Goal: Task Accomplishment & Management: Use online tool/utility

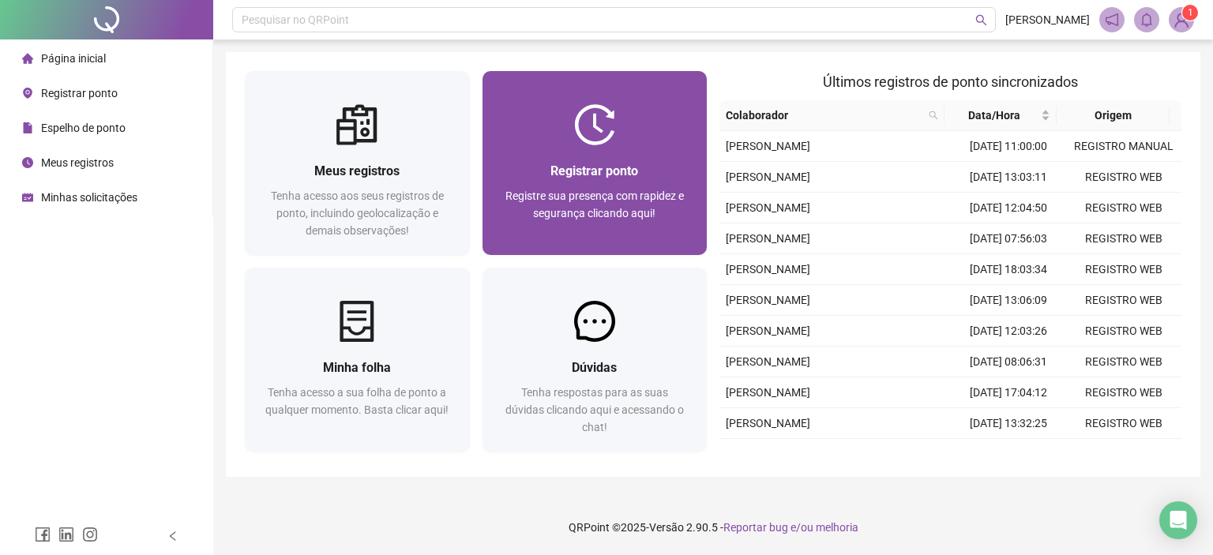
click at [597, 159] on div "Registrar ponto Registre sua presença com rapidez e segurança clicando aqui!" at bounding box center [594, 200] width 225 height 110
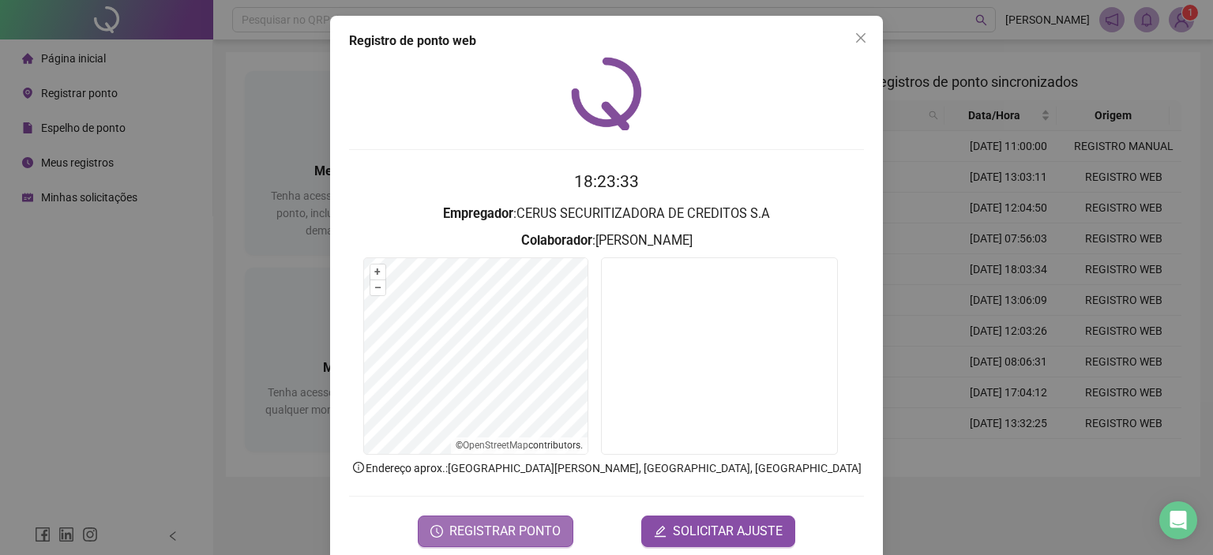
click at [464, 530] on span "REGISTRAR PONTO" at bounding box center [504, 531] width 111 height 19
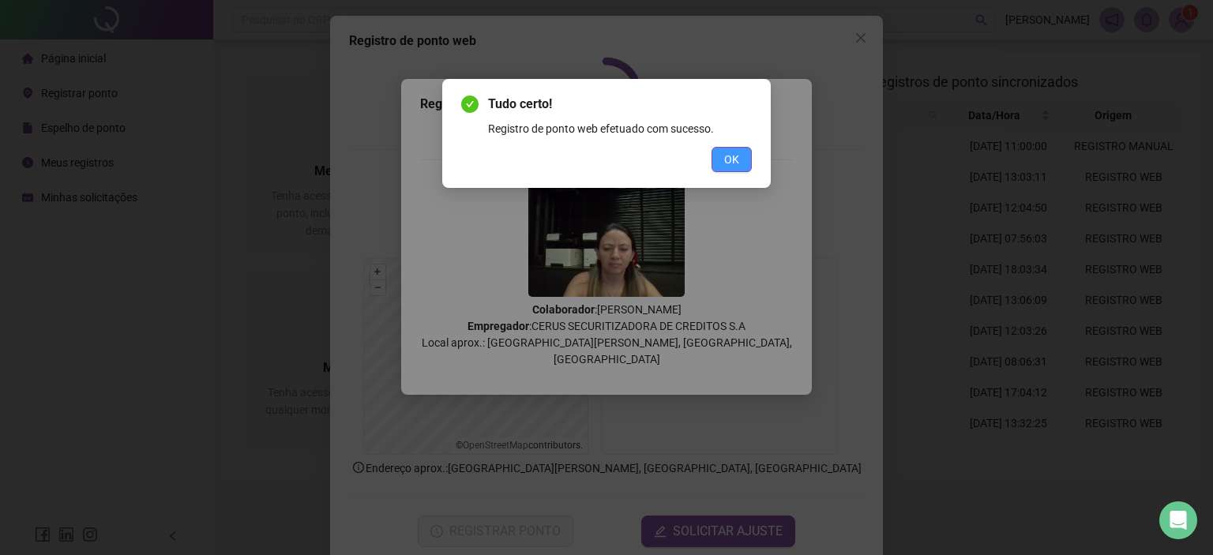
click at [723, 157] on button "OK" at bounding box center [732, 159] width 40 height 25
